Goal: Transaction & Acquisition: Purchase product/service

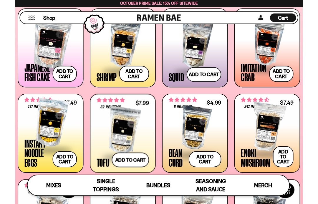
scroll to position [459, 0]
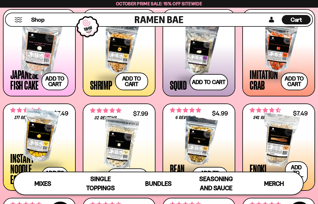
click at [159, 181] on span "Bundles" at bounding box center [158, 183] width 26 height 7
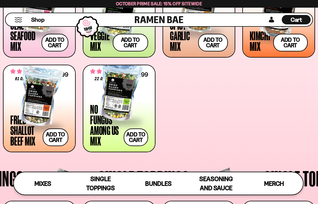
scroll to position [270, 0]
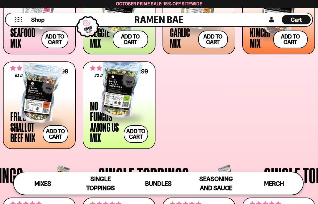
click at [42, 99] on div at bounding box center [39, 93] width 58 height 59
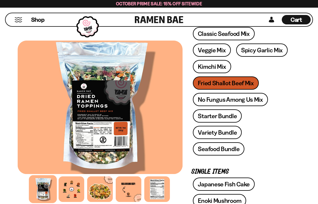
scroll to position [138, 0]
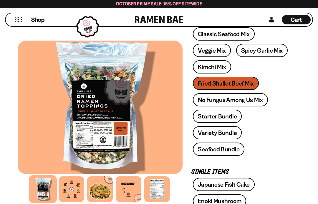
click at [230, 135] on link "Variety Bundle" at bounding box center [217, 132] width 49 height 13
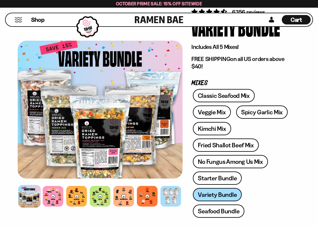
scroll to position [55, 0]
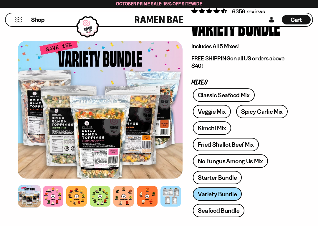
click at [227, 178] on link "Starter Bundle" at bounding box center [217, 177] width 49 height 13
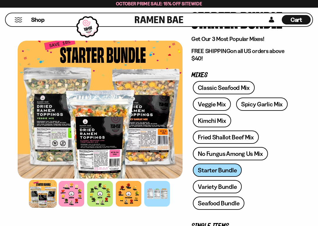
scroll to position [63, 0]
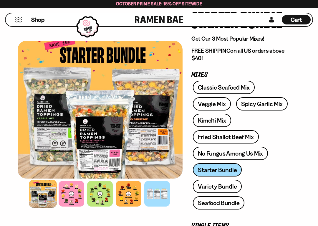
click at [228, 188] on link "Variety Bundle" at bounding box center [217, 185] width 49 height 13
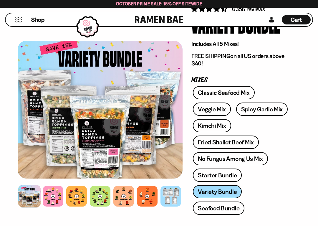
scroll to position [58, 0]
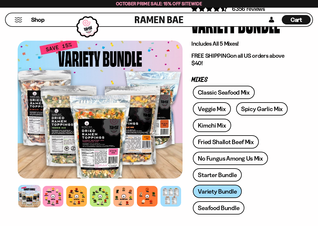
click at [243, 141] on link "Fried Shallot Beef Mix" at bounding box center [226, 141] width 66 height 13
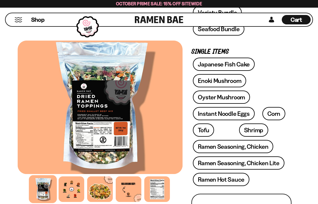
scroll to position [257, 0]
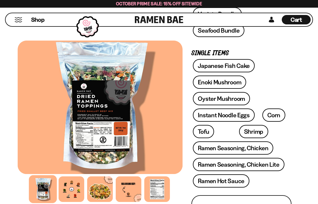
click at [233, 100] on link "Oyster Mushroom" at bounding box center [221, 98] width 57 height 13
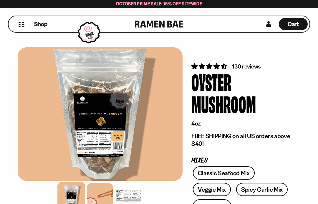
click at [20, 26] on button "Mobile Menu Trigger" at bounding box center [21, 24] width 8 height 5
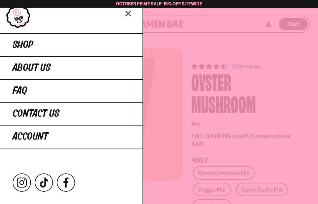
click at [23, 46] on span "Shop" at bounding box center [23, 45] width 21 height 11
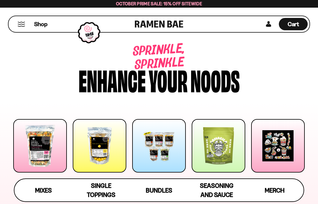
click at [164, 193] on span "Bundles" at bounding box center [159, 190] width 26 height 7
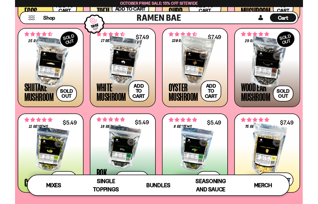
scroll to position [591, 0]
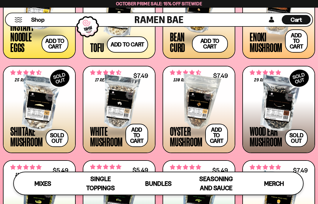
click at [269, 113] on div at bounding box center [278, 103] width 58 height 59
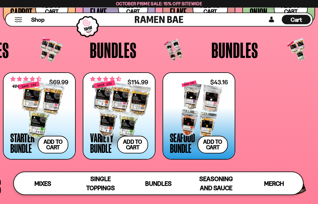
scroll to position [902, 0]
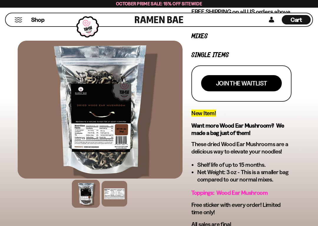
scroll to position [125, 0]
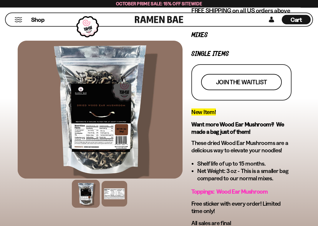
click at [253, 82] on span "Join the waitlist" at bounding box center [241, 82] width 51 height 6
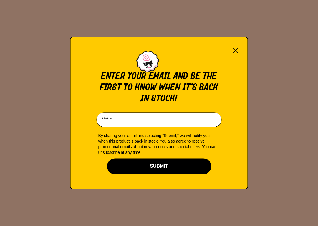
scroll to position [0, 0]
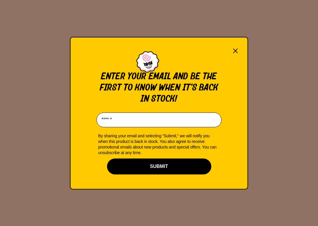
click at [237, 54] on button "×" at bounding box center [235, 50] width 6 height 8
